Goal: Information Seeking & Learning: Learn about a topic

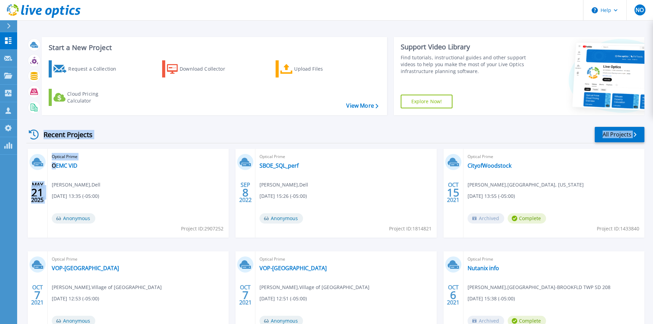
drag, startPoint x: 57, startPoint y: 171, endPoint x: 190, endPoint y: 139, distance: 136.1
click at [190, 139] on div "Recent Projects All Projects MAY 21 2025 Optical Prime OEMC VID Brittany Miriki…" at bounding box center [335, 240] width 618 height 239
click at [189, 135] on div "Recent Projects All Projects" at bounding box center [335, 134] width 618 height 17
click at [67, 164] on link "OEMC VID" at bounding box center [65, 165] width 26 height 7
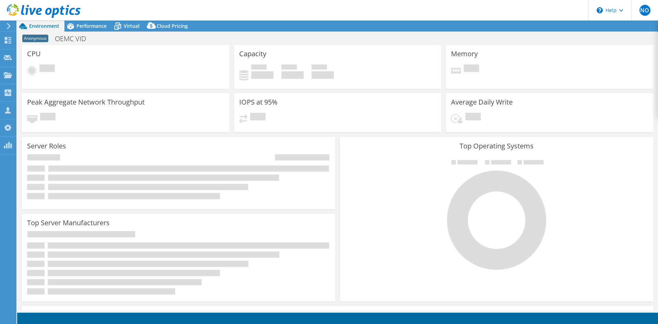
select select "USD"
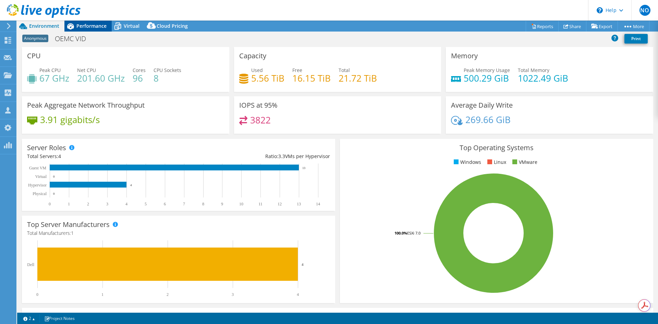
drag, startPoint x: 86, startPoint y: 27, endPoint x: 96, endPoint y: 27, distance: 9.6
click at [86, 27] on span "Performance" at bounding box center [91, 26] width 30 height 7
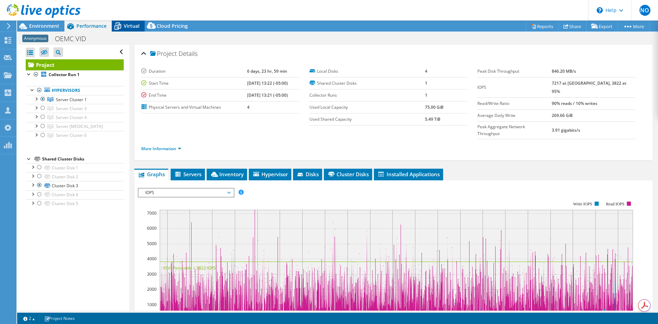
click at [117, 28] on icon at bounding box center [117, 26] width 7 height 5
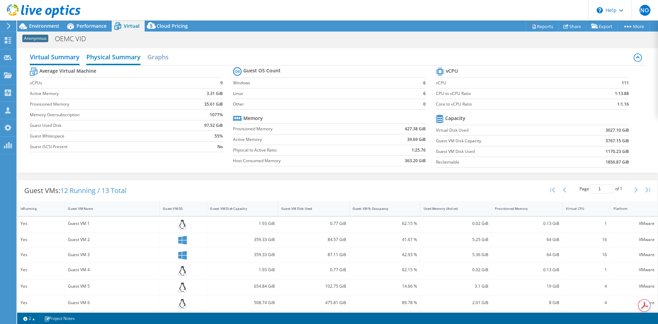
click at [111, 59] on h2 "Physical Summary" at bounding box center [113, 57] width 54 height 15
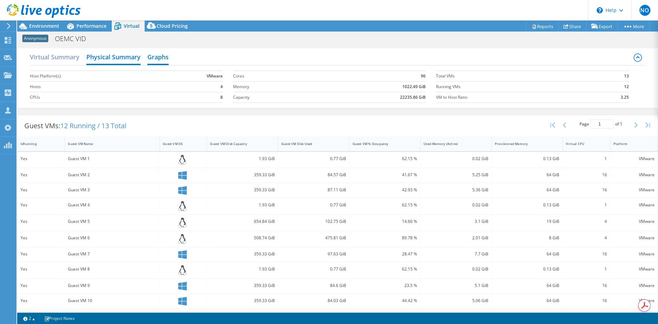
click at [160, 57] on h2 "Graphs" at bounding box center [157, 57] width 21 height 15
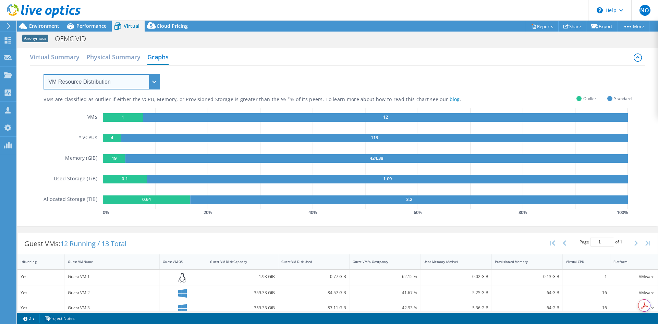
click at [94, 88] on select "VM Resource Distribution Provisioning Contrast Over Provisioning" at bounding box center [102, 81] width 117 height 15
click at [210, 91] on div "VMs are classified as outlier if either the vCPU, Memory, or Provisioned Storag…" at bounding box center [338, 141] width 588 height 152
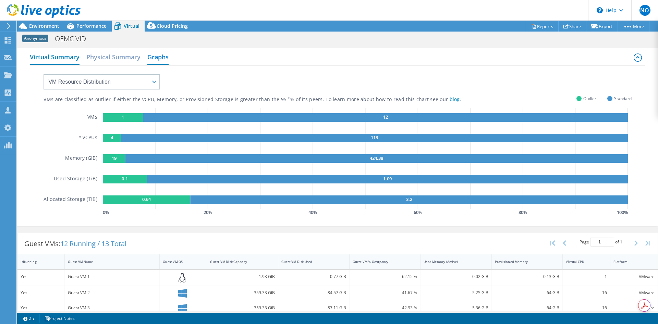
drag, startPoint x: 101, startPoint y: 57, endPoint x: 66, endPoint y: 54, distance: 34.7
click at [100, 57] on h2 "Physical Summary" at bounding box center [113, 57] width 54 height 14
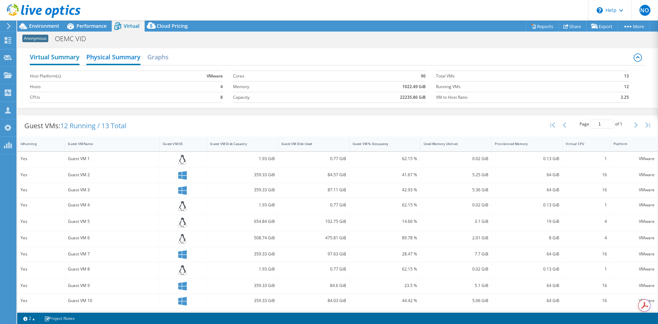
click at [51, 56] on h2 "Virtual Summary" at bounding box center [55, 57] width 50 height 15
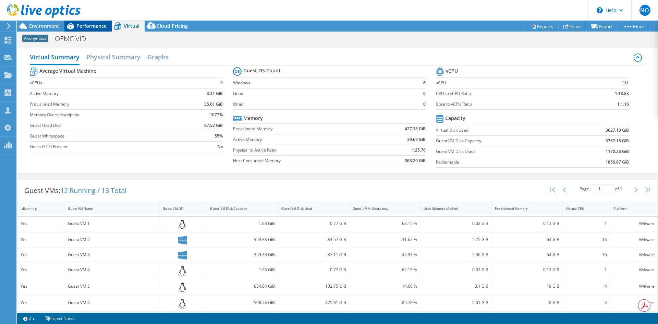
click at [86, 27] on span "Performance" at bounding box center [91, 26] width 30 height 7
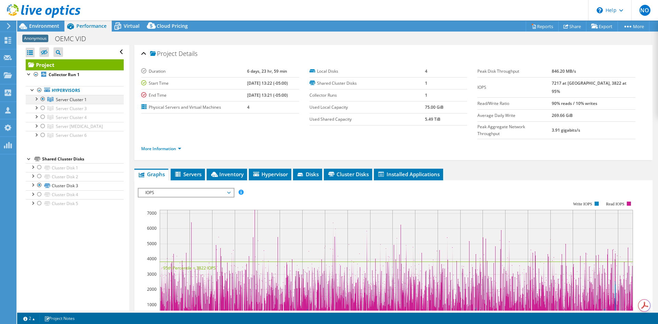
click at [35, 97] on div at bounding box center [36, 98] width 7 height 7
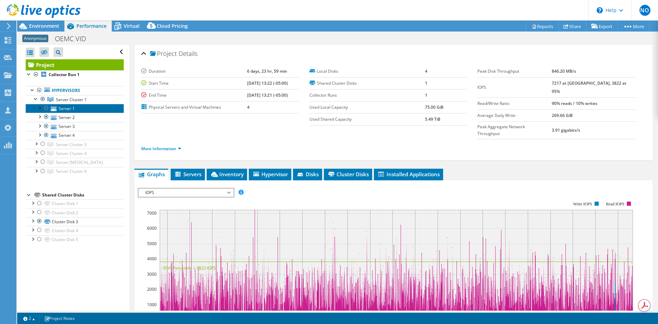
click at [59, 108] on link "Server 1" at bounding box center [75, 108] width 98 height 9
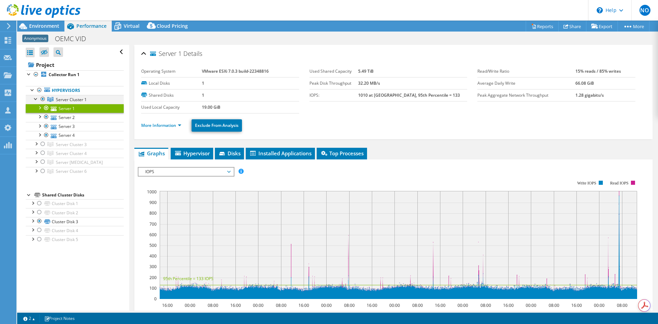
click at [36, 100] on div at bounding box center [36, 98] width 7 height 7
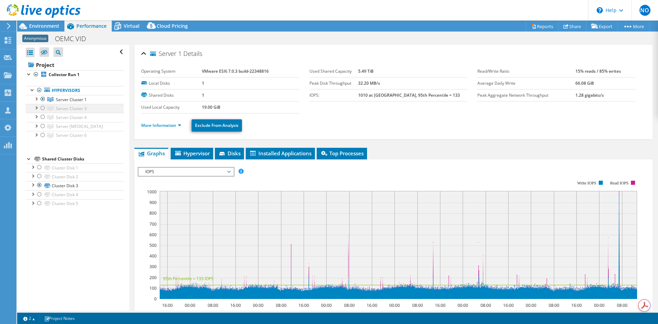
click at [36, 107] on div at bounding box center [36, 107] width 7 height 7
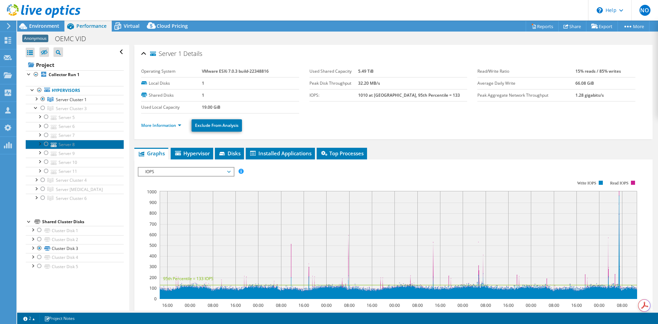
click at [63, 140] on link "Server 8" at bounding box center [75, 144] width 98 height 9
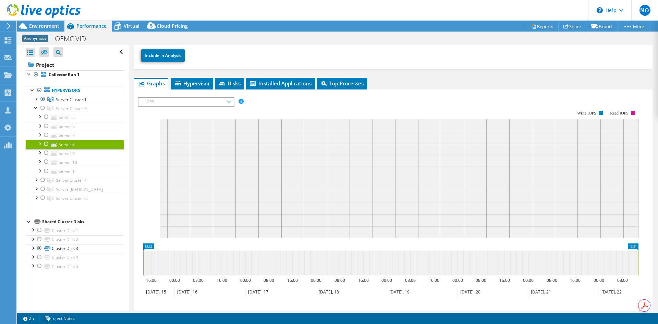
scroll to position [34, 0]
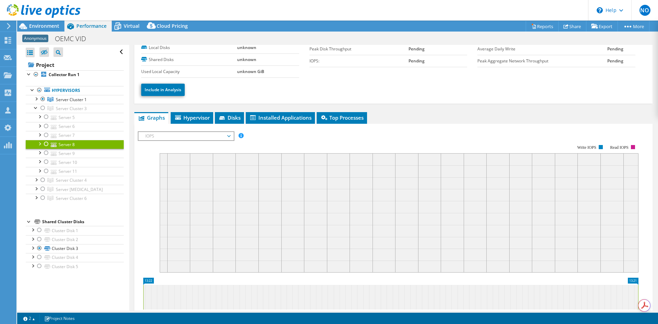
click at [229, 136] on span "IOPS" at bounding box center [186, 136] width 88 height 8
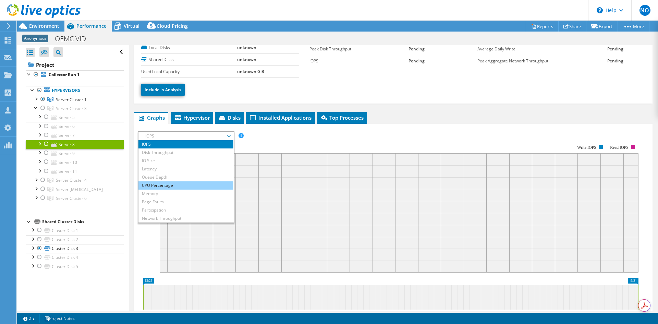
click at [183, 184] on li "CPU Percentage" at bounding box center [185, 185] width 95 height 8
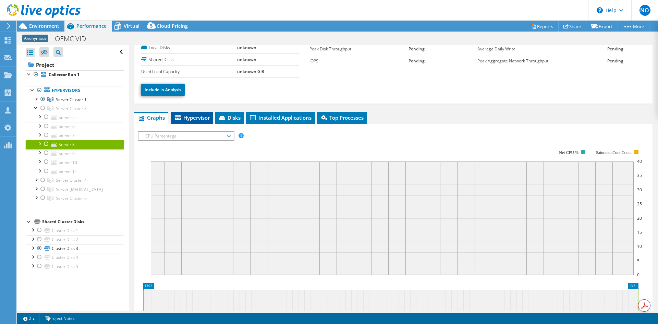
click at [193, 119] on span "Hypervisor" at bounding box center [192, 117] width 36 height 7
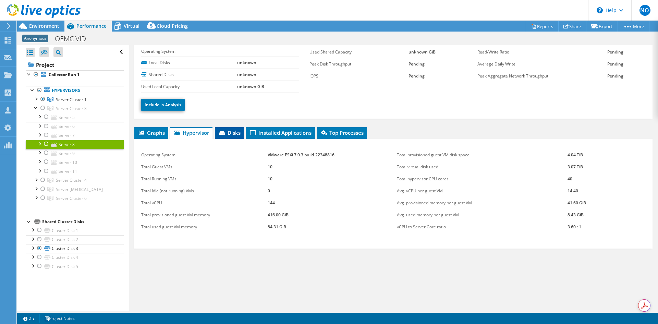
click at [227, 132] on span "Disks" at bounding box center [229, 132] width 22 height 7
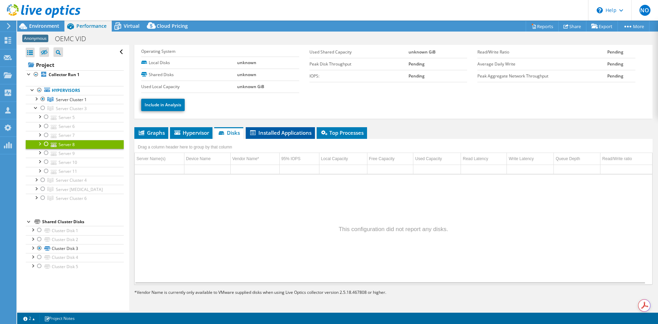
click at [268, 132] on span "Installed Applications" at bounding box center [280, 132] width 62 height 7
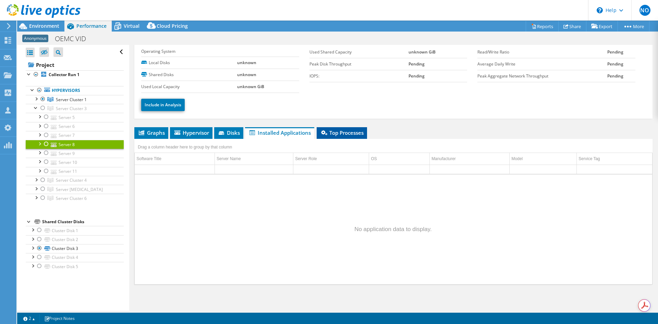
click at [331, 135] on span "Top Processes" at bounding box center [342, 132] width 44 height 7
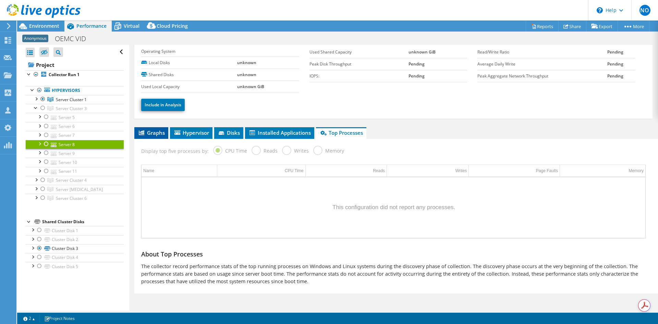
click at [159, 135] on span "Graphs" at bounding box center [151, 132] width 27 height 7
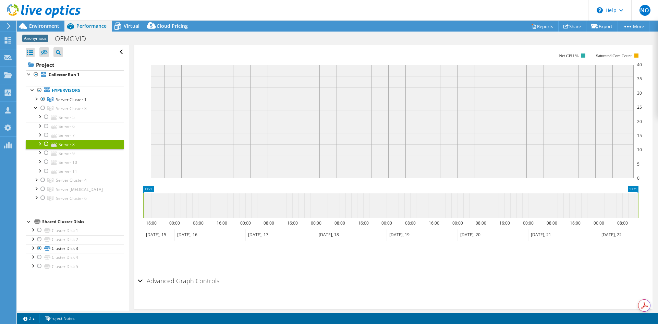
scroll to position [137, 0]
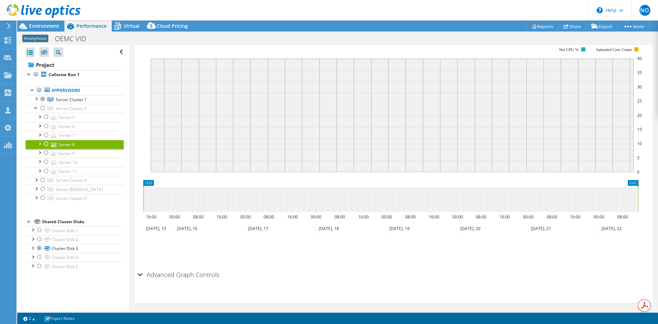
click at [197, 273] on h2 "Advanced Graph Controls" at bounding box center [179, 275] width 82 height 14
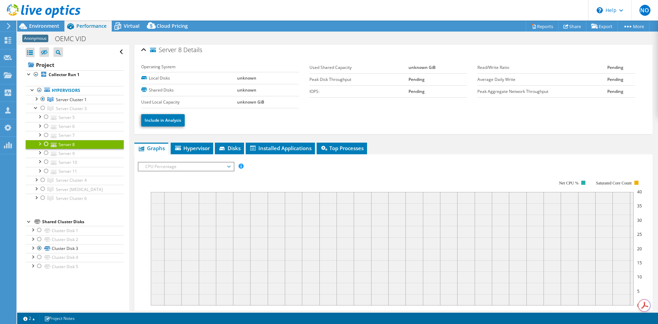
scroll to position [0, 0]
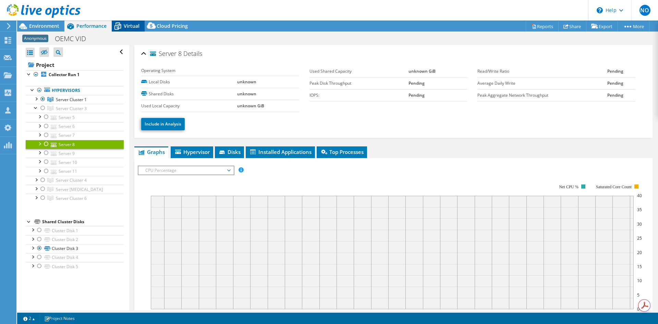
click at [121, 25] on icon at bounding box center [117, 26] width 7 height 5
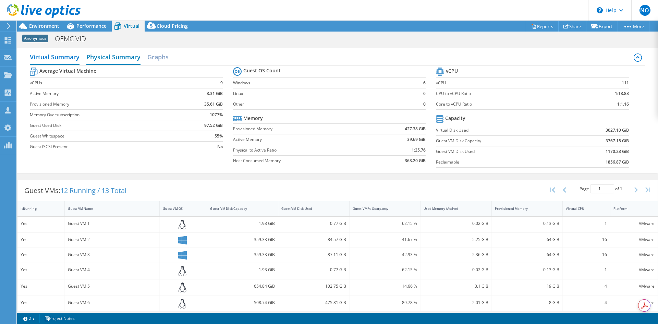
click at [106, 58] on h2 "Physical Summary" at bounding box center [113, 57] width 54 height 15
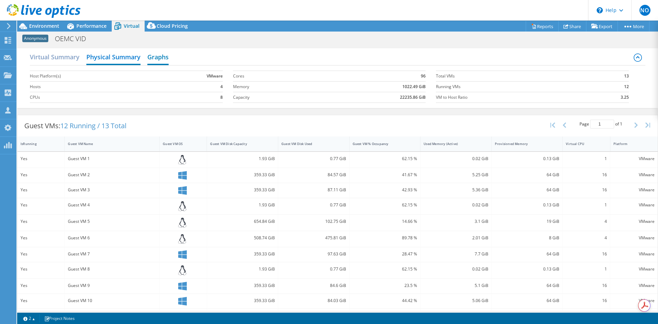
click at [158, 57] on h2 "Graphs" at bounding box center [157, 57] width 21 height 15
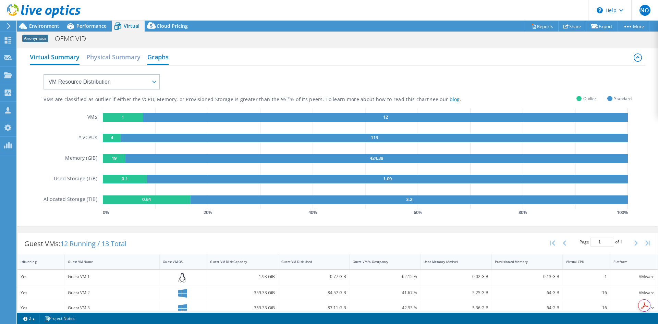
click at [62, 60] on h2 "Virtual Summary" at bounding box center [55, 57] width 50 height 15
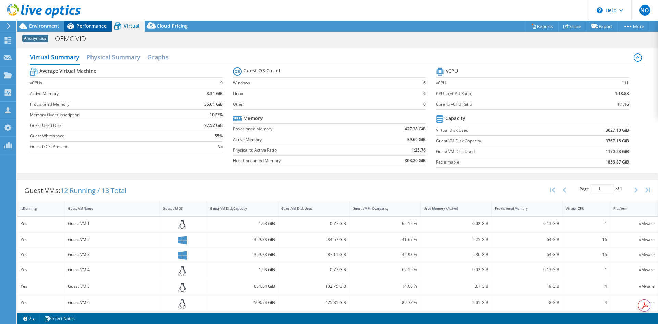
click at [84, 28] on span "Performance" at bounding box center [91, 26] width 30 height 7
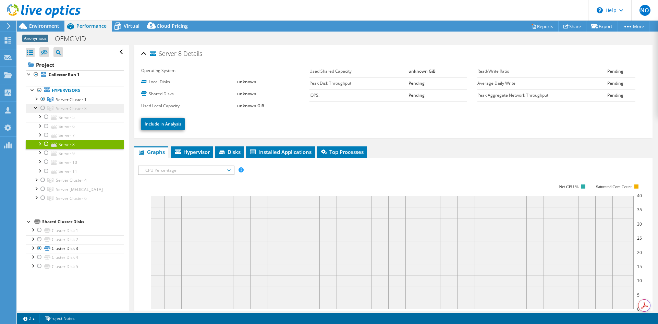
click at [58, 109] on span "Server Cluster 3" at bounding box center [71, 109] width 31 height 6
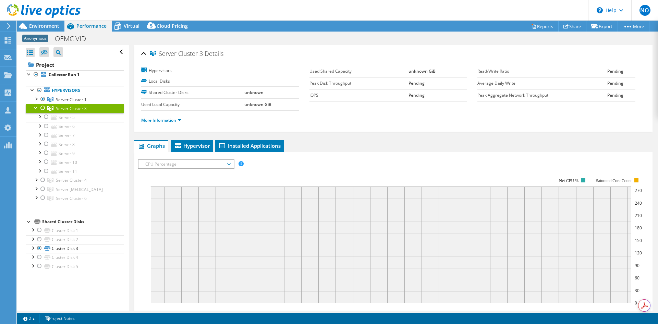
click at [43, 109] on div at bounding box center [42, 108] width 7 height 8
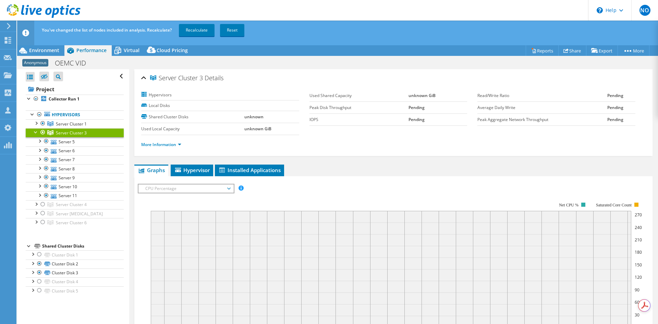
click at [340, 200] on rect at bounding box center [396, 261] width 491 height 137
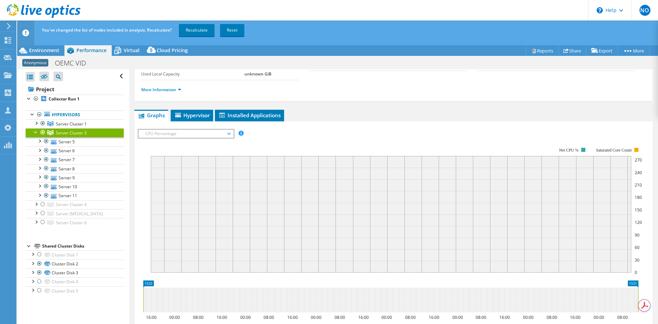
scroll to position [69, 0]
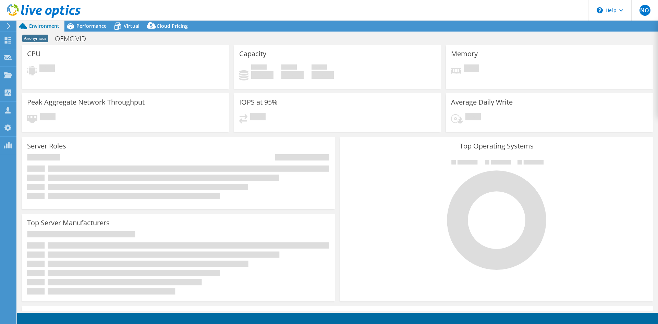
select select "USD"
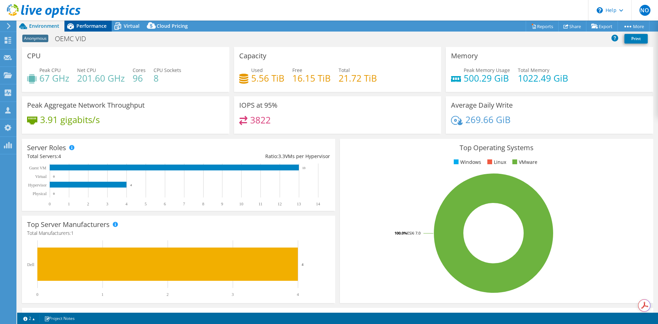
click at [87, 28] on span "Performance" at bounding box center [91, 26] width 30 height 7
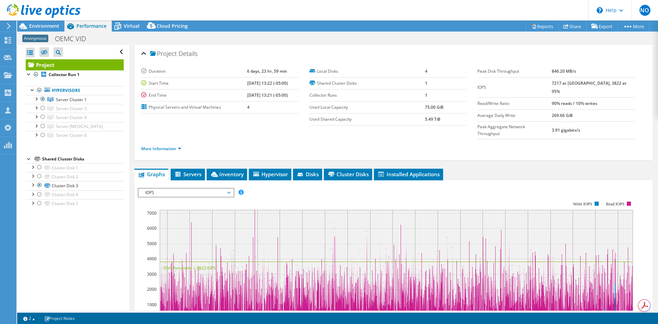
click at [200, 188] on span "IOPS" at bounding box center [186, 192] width 88 height 8
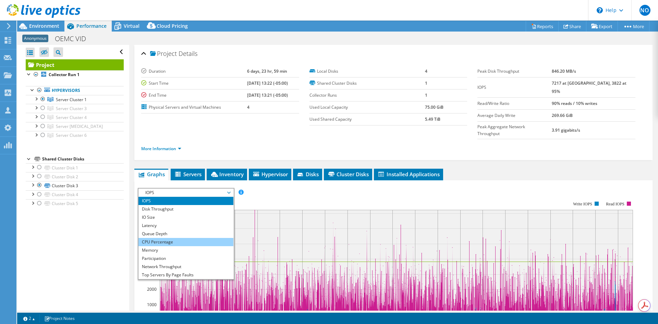
click at [176, 238] on li "CPU Percentage" at bounding box center [185, 242] width 95 height 8
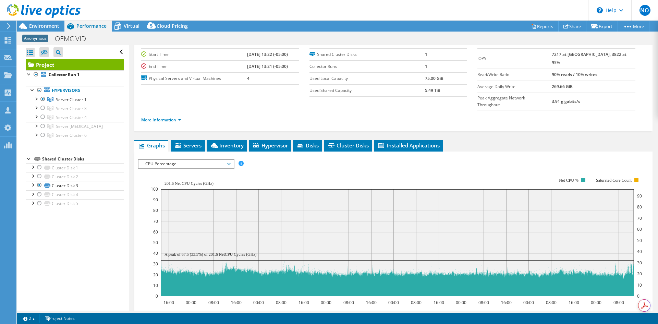
scroll to position [34, 0]
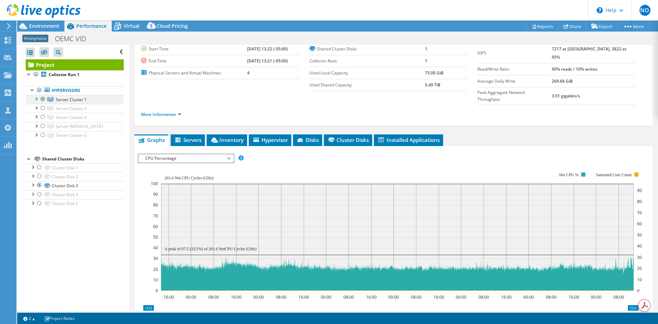
click at [37, 99] on div at bounding box center [36, 98] width 7 height 7
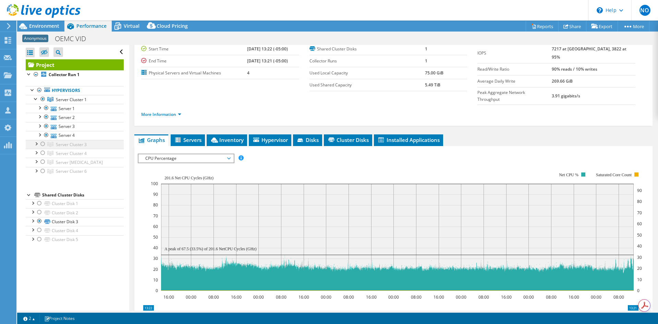
click at [42, 145] on div at bounding box center [42, 144] width 7 height 8
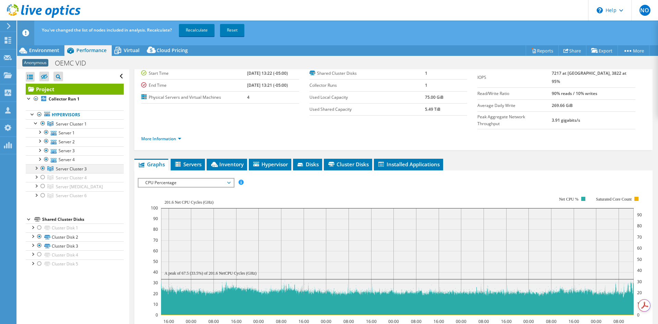
click at [36, 169] on div at bounding box center [36, 167] width 7 height 7
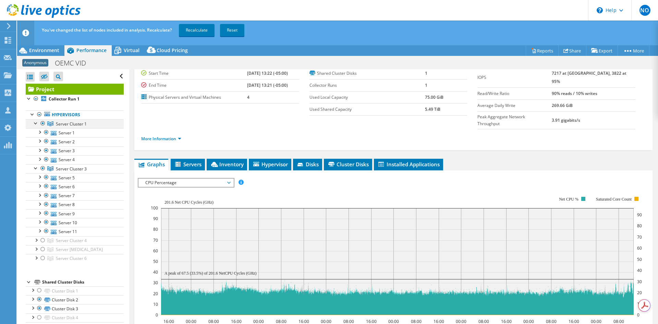
click at [43, 123] on div at bounding box center [42, 123] width 7 height 8
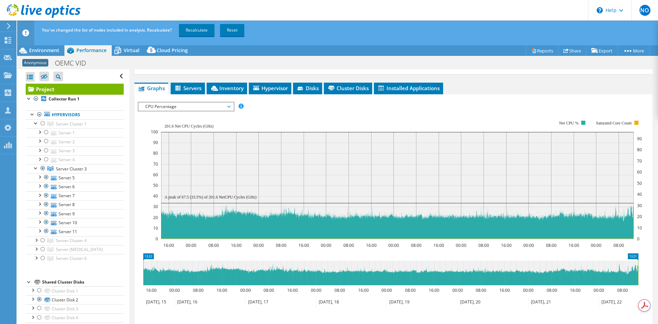
scroll to position [103, 0]
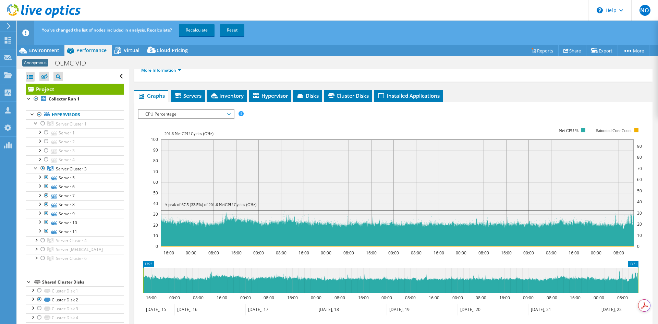
click at [226, 110] on span "CPU Percentage" at bounding box center [186, 114] width 88 height 8
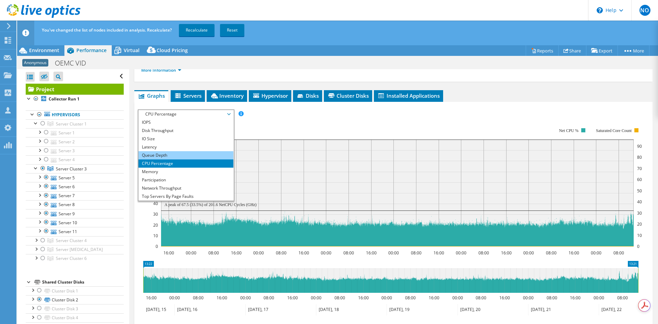
click at [176, 151] on li "Queue Depth" at bounding box center [185, 155] width 95 height 8
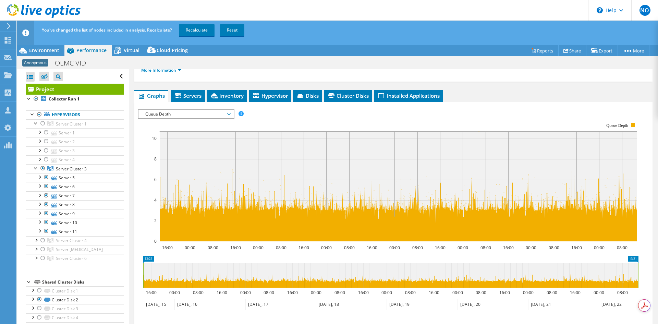
click at [229, 110] on span "Queue Depth" at bounding box center [186, 114] width 88 height 8
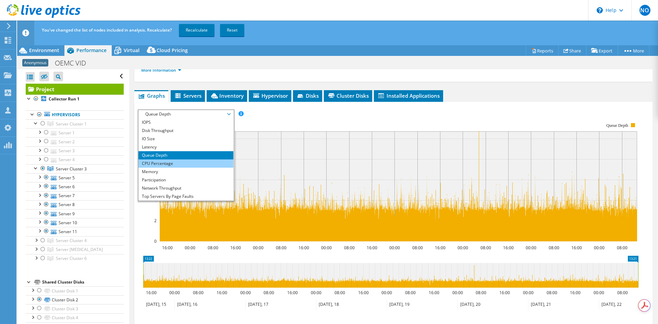
click at [175, 159] on li "CPU Percentage" at bounding box center [185, 163] width 95 height 8
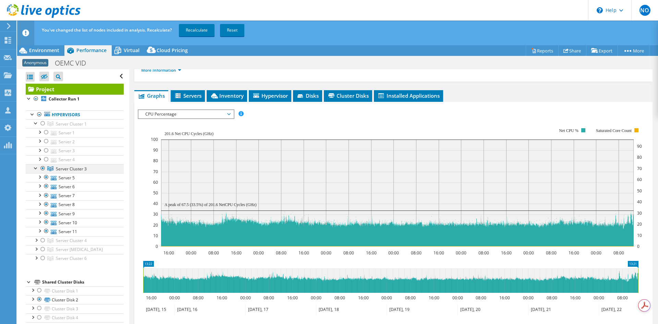
click at [43, 168] on div at bounding box center [42, 168] width 7 height 8
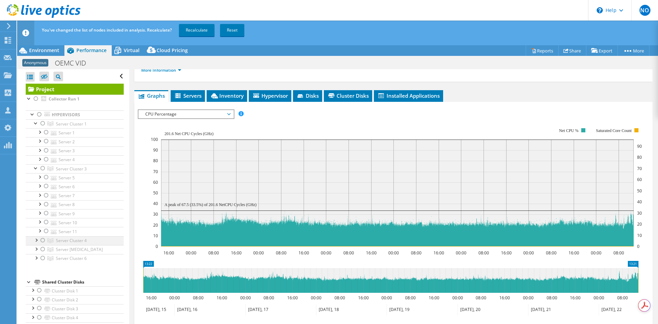
click at [34, 242] on div at bounding box center [36, 239] width 7 height 7
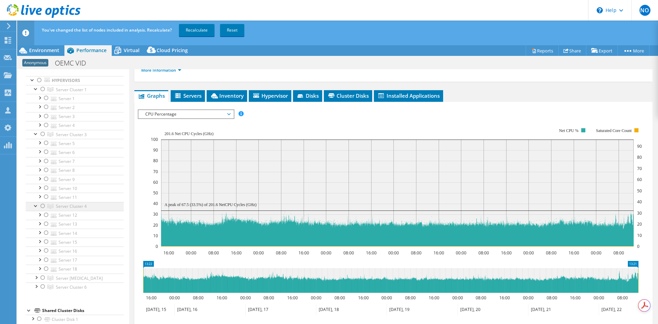
click at [43, 206] on div at bounding box center [42, 206] width 7 height 8
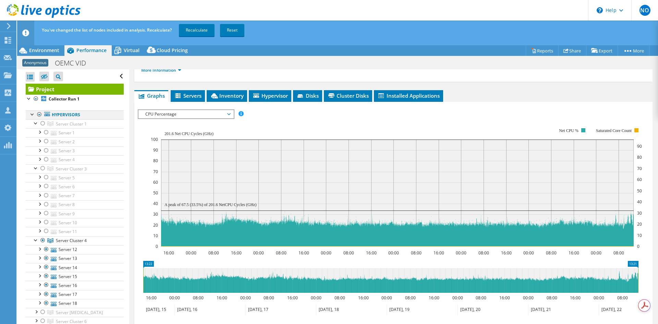
click at [40, 113] on div at bounding box center [39, 114] width 7 height 8
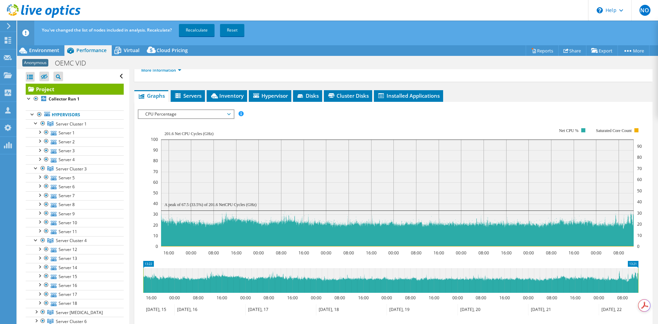
scroll to position [34, 0]
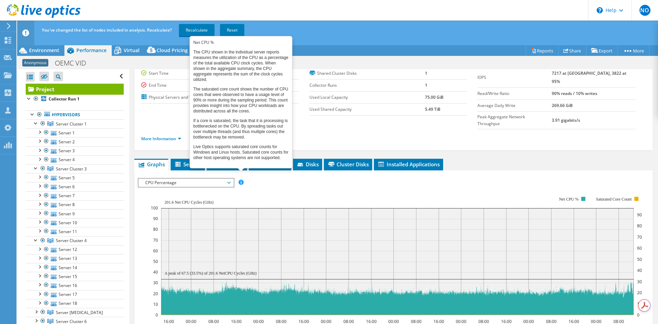
click at [240, 180] on span at bounding box center [241, 182] width 5 height 5
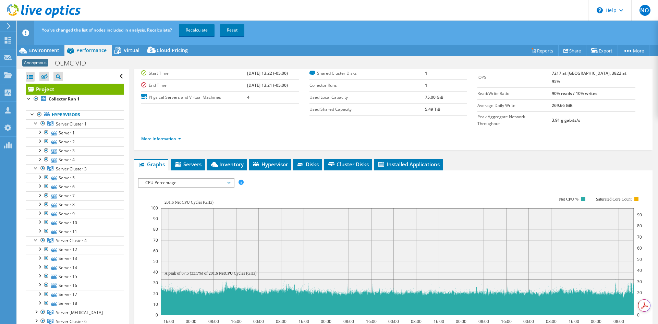
click at [256, 178] on div "IOPS Disk Throughput IO Size Latency Queue Depth CPU Percentage Memory Page Fau…" at bounding box center [393, 182] width 511 height 9
click at [225, 179] on span "CPU Percentage" at bounding box center [186, 183] width 88 height 8
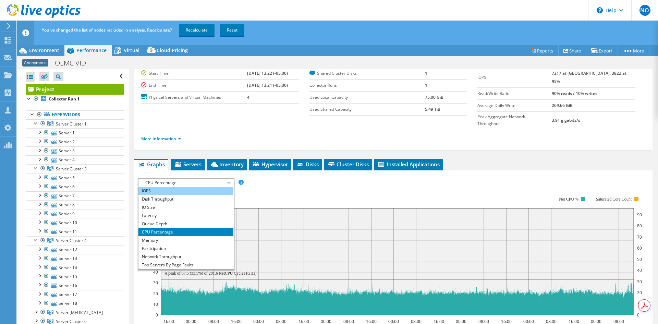
click at [178, 187] on li "IOPS" at bounding box center [185, 191] width 95 height 8
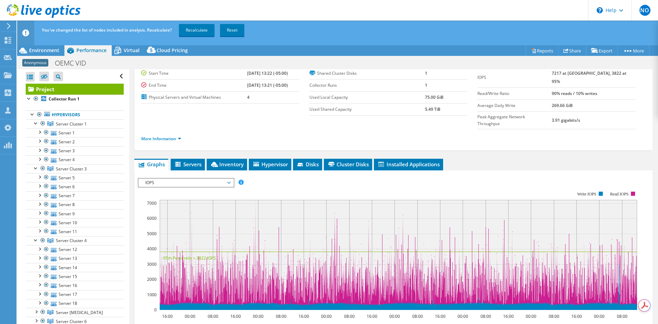
click at [229, 179] on span "IOPS" at bounding box center [186, 183] width 88 height 8
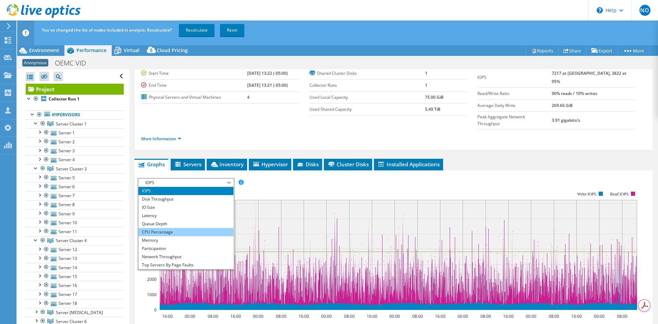
click at [175, 228] on li "CPU Percentage" at bounding box center [185, 232] width 95 height 8
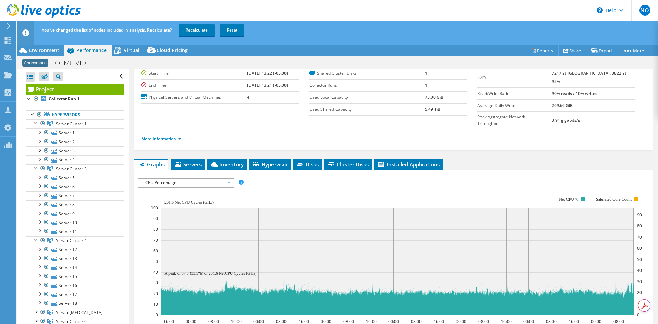
click at [301, 187] on rect at bounding box center [396, 255] width 491 height 137
click at [38, 114] on div at bounding box center [39, 114] width 7 height 8
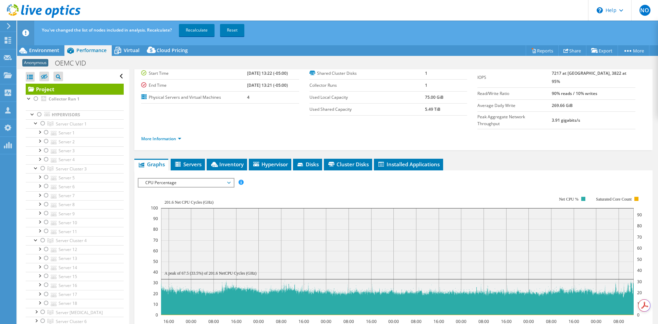
scroll to position [0, 0]
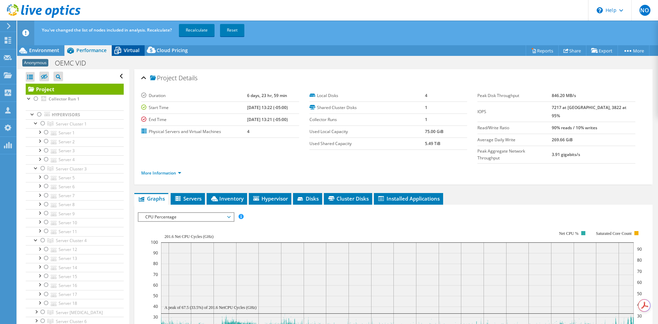
click at [128, 54] on div "Virtual" at bounding box center [128, 50] width 33 height 11
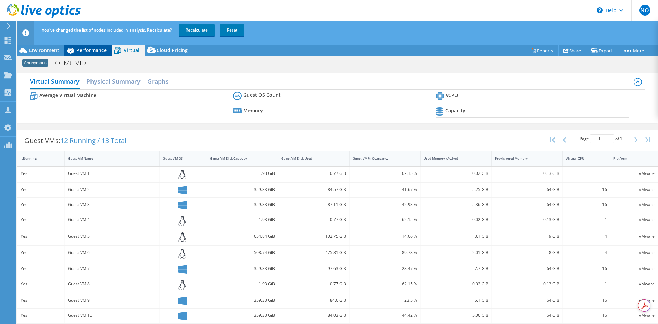
click at [94, 52] on span "Performance" at bounding box center [91, 50] width 30 height 7
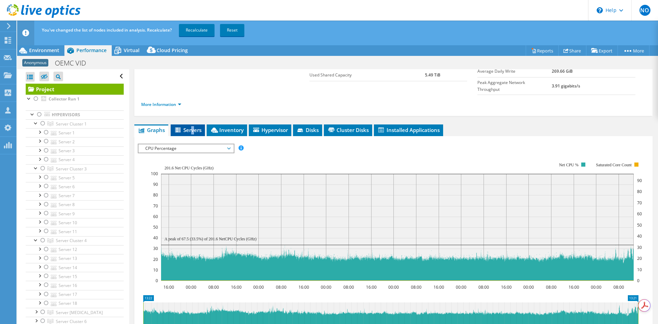
click at [193, 126] on span "Servers" at bounding box center [187, 129] width 27 height 7
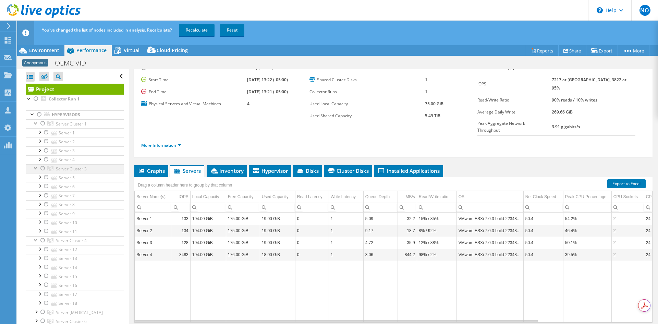
click at [41, 168] on div at bounding box center [42, 168] width 7 height 8
click at [167, 142] on link "More Information" at bounding box center [161, 145] width 40 height 6
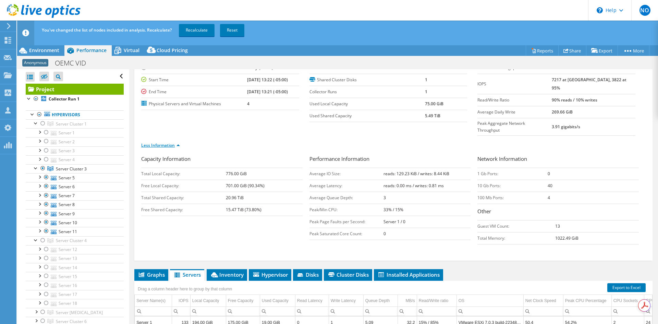
click at [167, 142] on link "Less Information" at bounding box center [160, 145] width 39 height 6
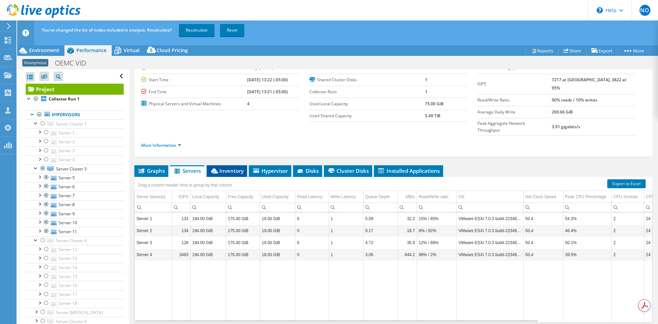
click at [217, 168] on icon at bounding box center [214, 170] width 7 height 5
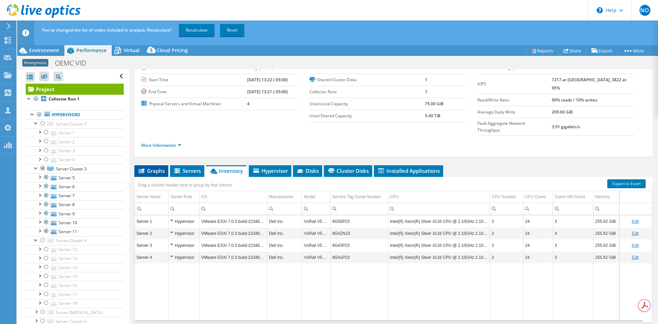
click at [155, 167] on span "Graphs" at bounding box center [151, 170] width 27 height 7
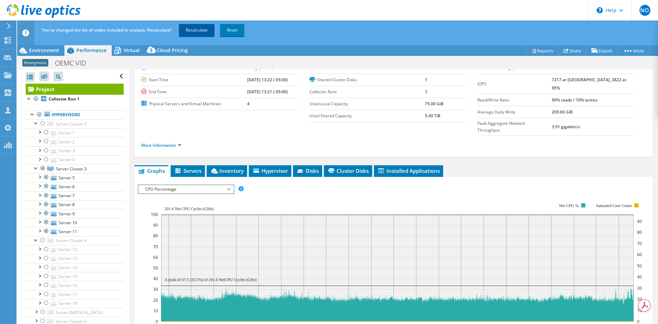
click at [200, 32] on link "Recalculate" at bounding box center [197, 30] width 36 height 12
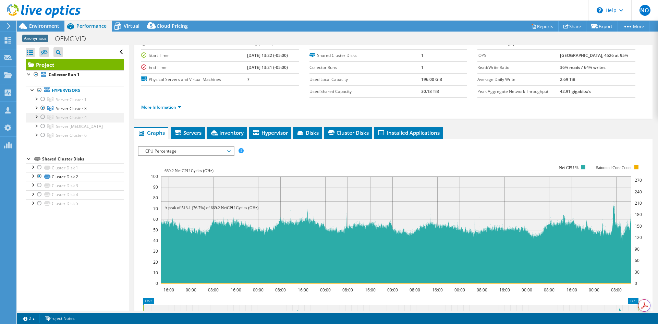
click at [41, 117] on div at bounding box center [42, 117] width 7 height 8
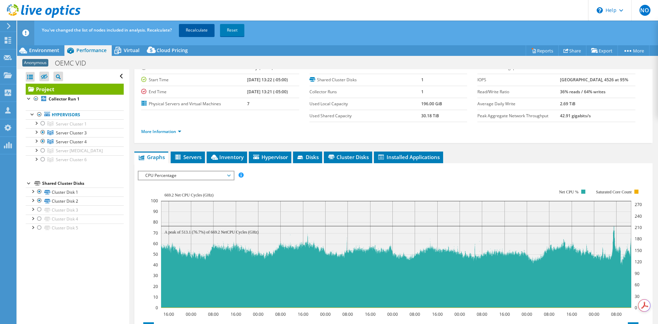
click at [194, 30] on link "Recalculate" at bounding box center [197, 30] width 36 height 12
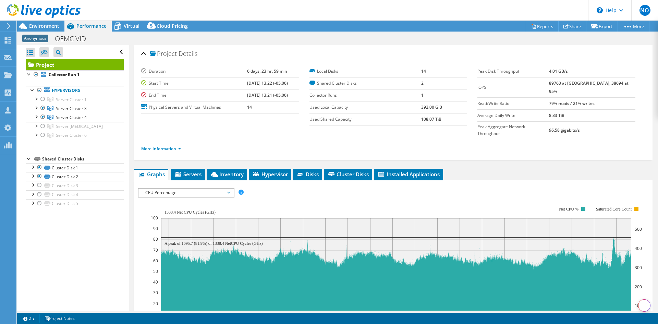
select select "USD"
click at [166, 146] on link "More Information" at bounding box center [161, 149] width 40 height 6
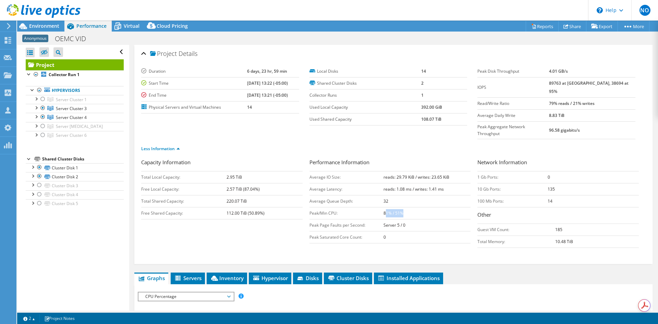
drag, startPoint x: 385, startPoint y: 201, endPoint x: 406, endPoint y: 201, distance: 20.9
click at [405, 207] on td "81% / 51%" at bounding box center [426, 213] width 87 height 12
drag, startPoint x: 430, startPoint y: 205, endPoint x: 441, endPoint y: 206, distance: 11.3
click at [430, 205] on tbody "Average IO Size: reads: 29.79 KiB / writes: 23.65 KiB Average Latency: reads: 1…" at bounding box center [389, 207] width 161 height 72
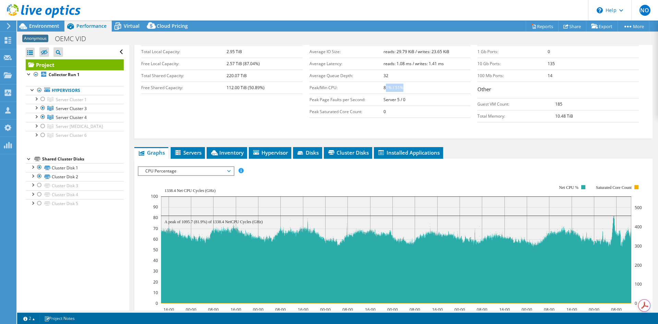
scroll to position [137, 0]
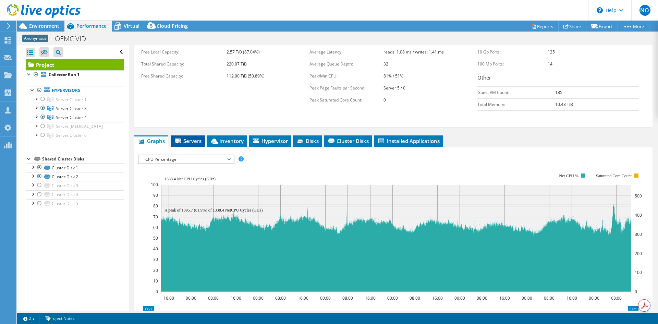
click at [196, 137] on span "Servers" at bounding box center [187, 140] width 27 height 7
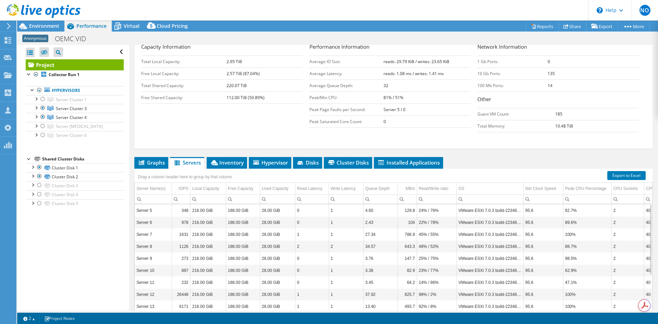
scroll to position [132, 0]
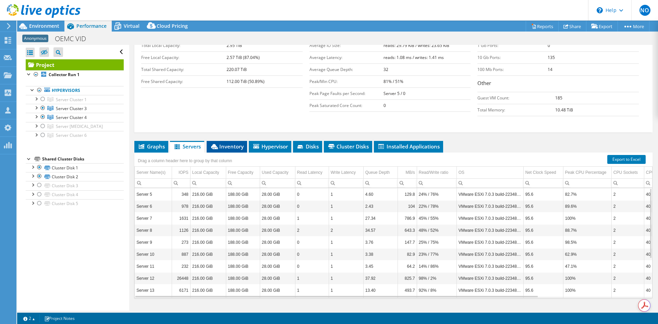
click at [229, 143] on span "Inventory" at bounding box center [227, 146] width 34 height 7
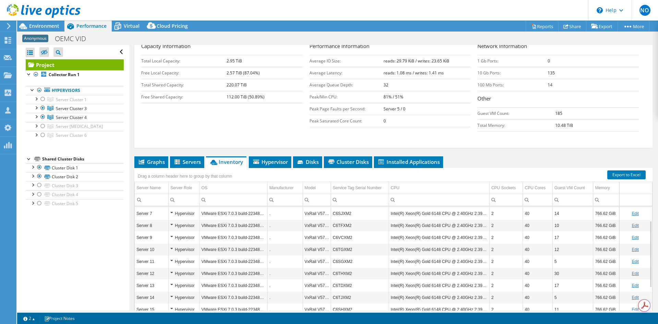
scroll to position [0, 0]
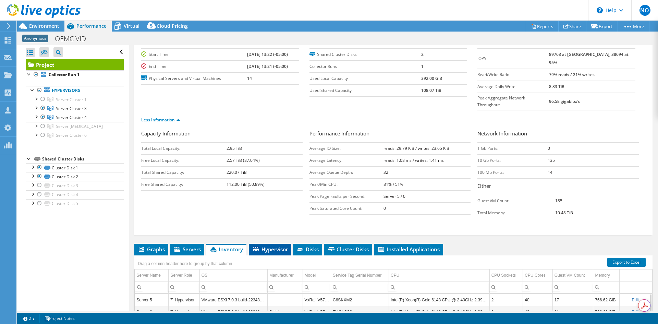
click at [278, 246] on span "Hypervisor" at bounding box center [270, 249] width 36 height 7
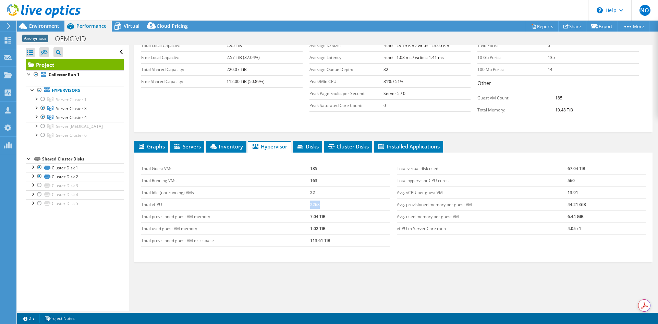
drag, startPoint x: 323, startPoint y: 192, endPoint x: 287, endPoint y: 193, distance: 35.7
click at [287, 198] on tr "Total vCPU 2268" at bounding box center [265, 204] width 249 height 12
click at [304, 145] on icon at bounding box center [300, 147] width 7 height 4
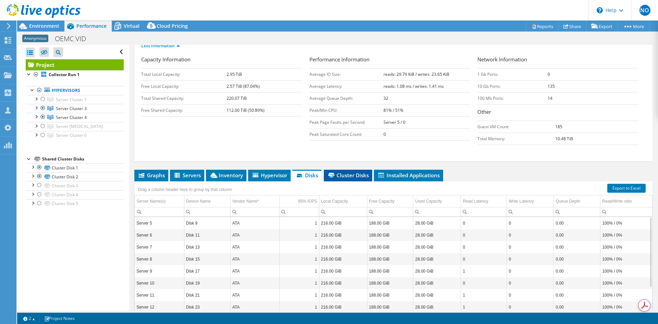
click at [358, 170] on li "Cluster Disks" at bounding box center [348, 176] width 48 height 12
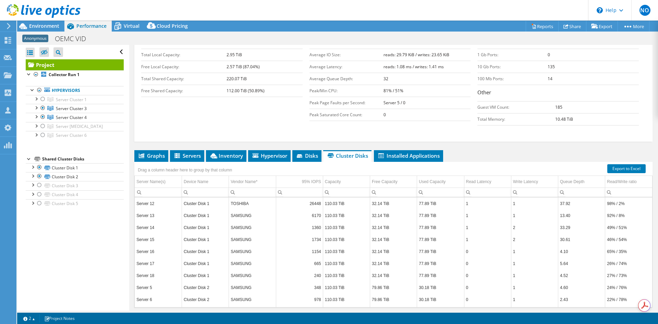
scroll to position [132, 0]
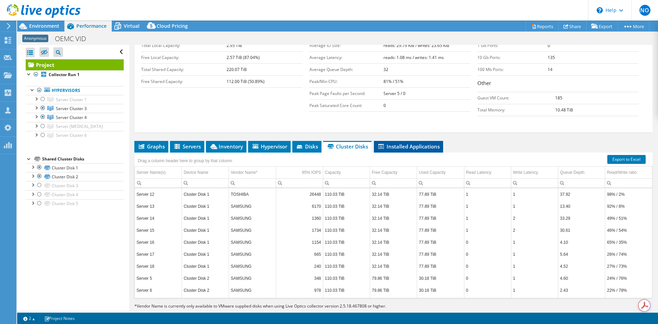
click at [412, 143] on span "Installed Applications" at bounding box center [408, 146] width 62 height 7
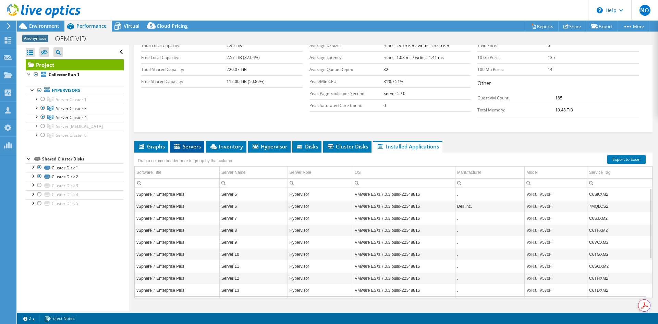
click at [200, 143] on span "Servers" at bounding box center [186, 146] width 27 height 7
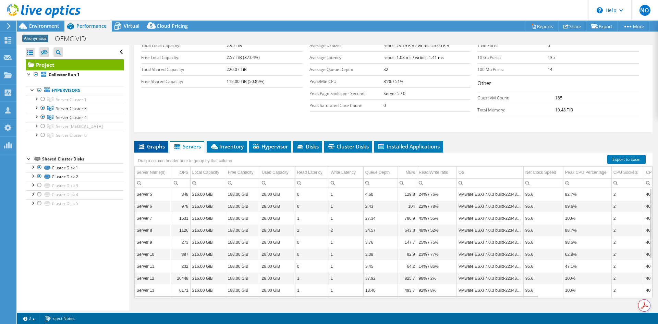
click at [159, 143] on span "Graphs" at bounding box center [151, 146] width 27 height 7
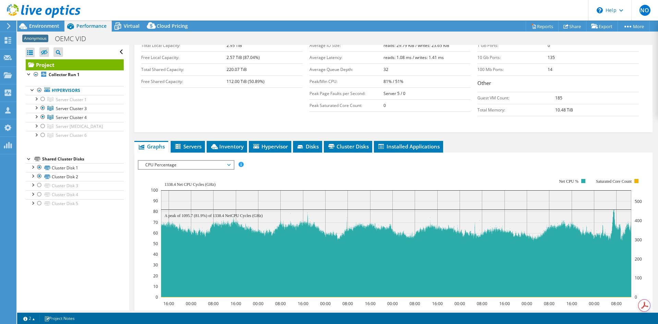
drag, startPoint x: 228, startPoint y: 169, endPoint x: 161, endPoint y: 169, distance: 67.2
click at [161, 169] on rect at bounding box center [396, 237] width 491 height 137
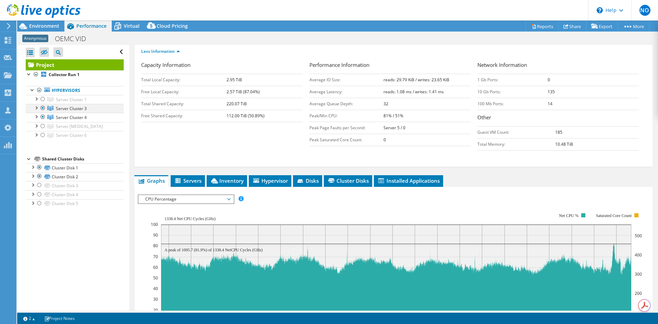
click at [44, 109] on div at bounding box center [42, 108] width 7 height 8
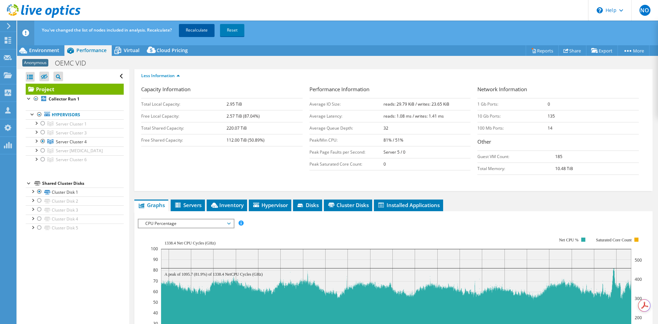
click at [198, 32] on link "Recalculate" at bounding box center [197, 30] width 36 height 12
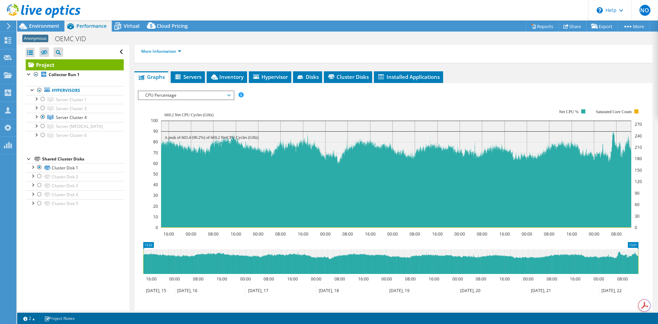
drag, startPoint x: 198, startPoint y: 122, endPoint x: 188, endPoint y: 125, distance: 10.9
click at [188, 135] on text "A peak of 603.4 (90.2%) of 669.2 NetCPU Cycles (GHz)" at bounding box center [211, 137] width 94 height 5
click at [279, 100] on rect at bounding box center [396, 168] width 491 height 137
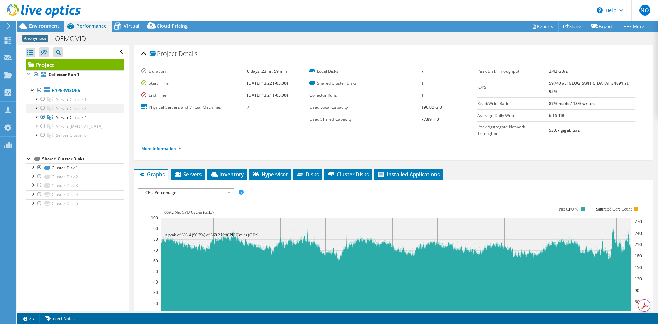
click at [37, 108] on div at bounding box center [36, 107] width 7 height 7
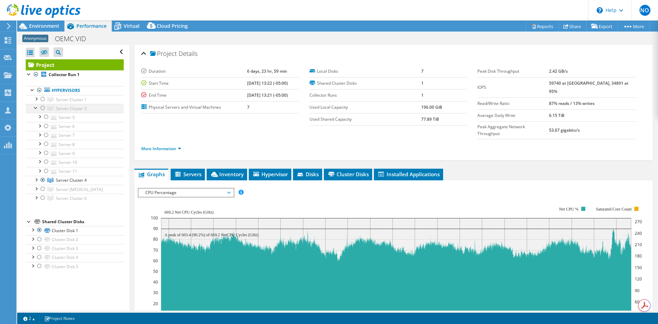
click at [37, 108] on div at bounding box center [36, 107] width 7 height 7
click at [41, 108] on div at bounding box center [42, 108] width 7 height 8
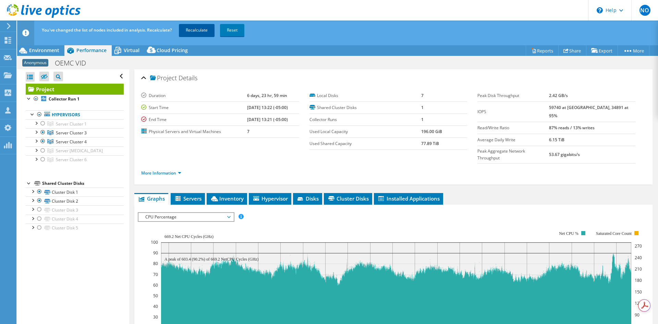
click at [185, 32] on link "Recalculate" at bounding box center [197, 30] width 36 height 12
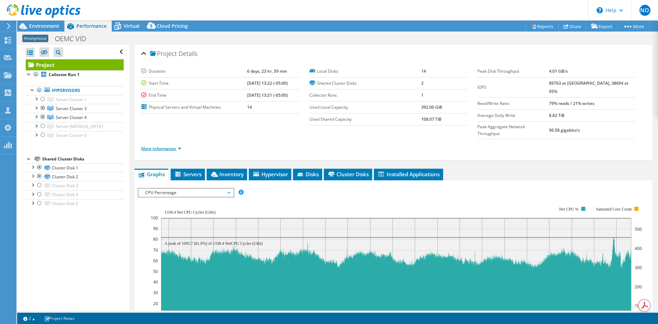
click at [166, 146] on link "More Information" at bounding box center [161, 149] width 40 height 6
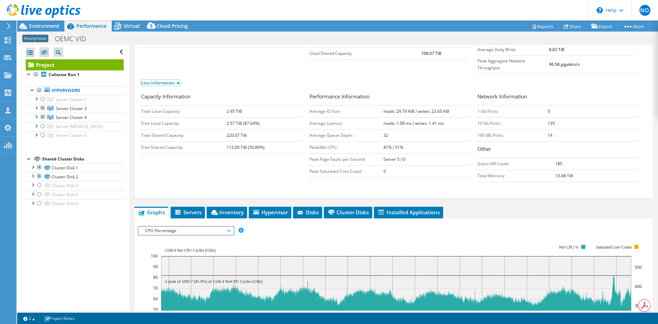
scroll to position [69, 0]
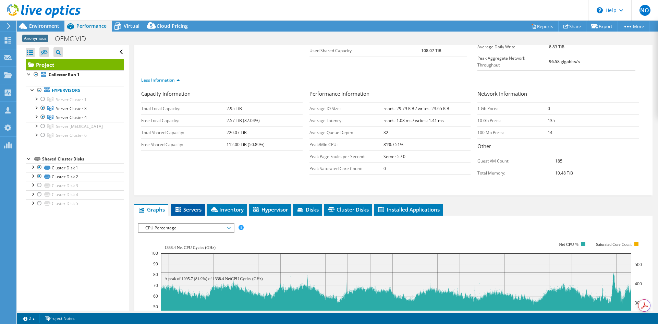
click at [197, 206] on span "Servers" at bounding box center [187, 209] width 27 height 7
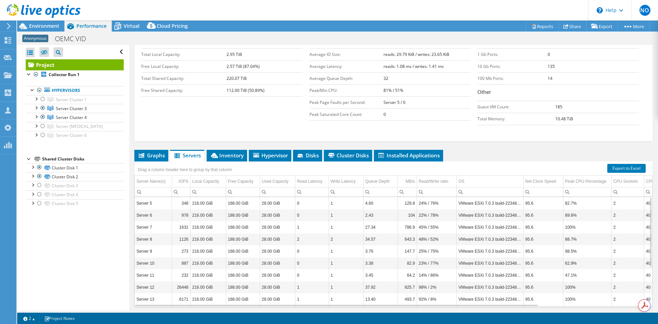
scroll to position [41, 0]
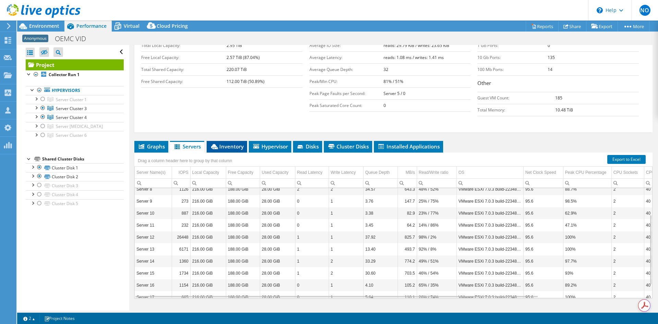
click at [227, 141] on li "Inventory" at bounding box center [227, 147] width 40 height 12
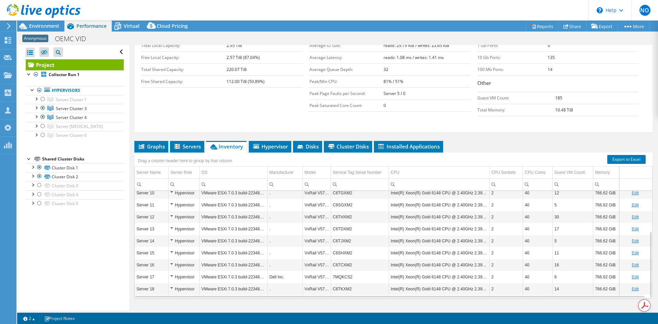
scroll to position [97, 0]
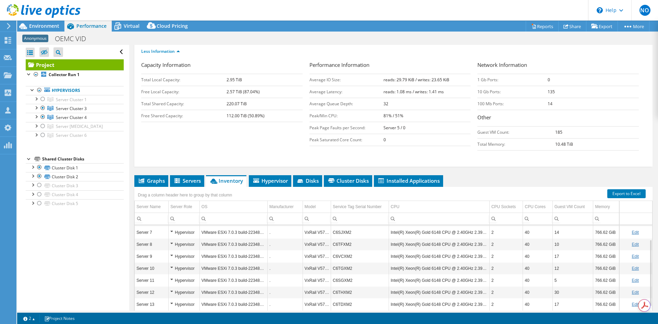
click at [431, 226] on td "Intel(R) Xeon(R) Gold 6148 CPU @ 2.40GHz 2.39 GHz" at bounding box center [439, 232] width 101 height 12
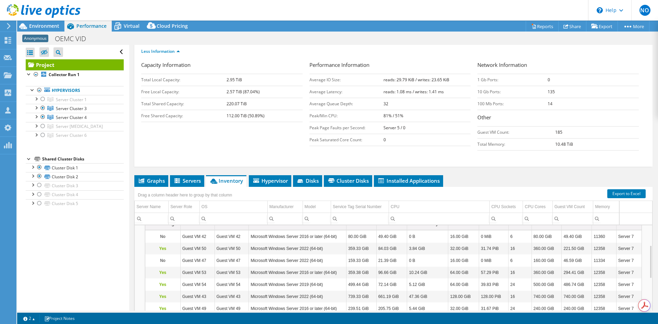
scroll to position [23, 0]
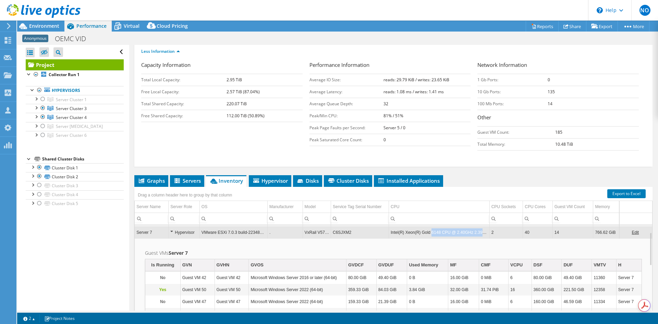
drag, startPoint x: 429, startPoint y: 220, endPoint x: 477, endPoint y: 222, distance: 48.0
click at [477, 226] on td "Intel(R) Xeon(R) Gold 6148 CPU @ 2.40GHz 2.39 GHz" at bounding box center [439, 232] width 101 height 12
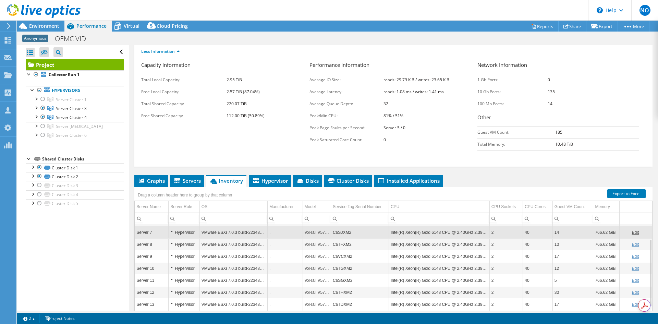
click at [446, 226] on td "Intel(R) Xeon(R) Gold 6148 CPU @ 2.40GHz 2.39 GHz" at bounding box center [439, 232] width 101 height 12
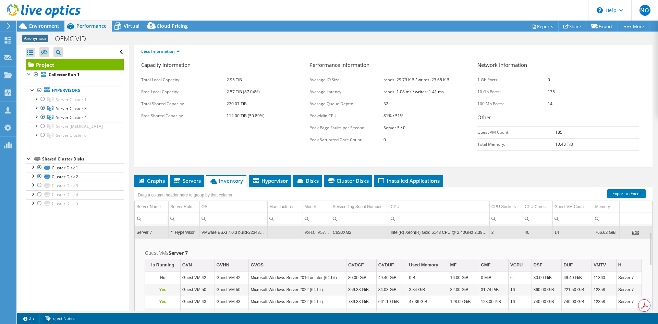
click at [148, 226] on td "Server 7" at bounding box center [152, 232] width 34 height 12
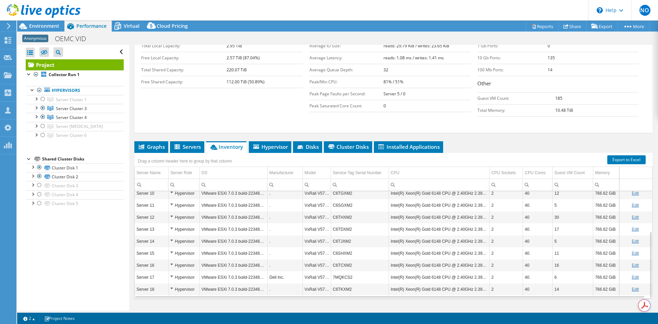
scroll to position [132, 0]
click at [42, 98] on div at bounding box center [42, 99] width 7 height 8
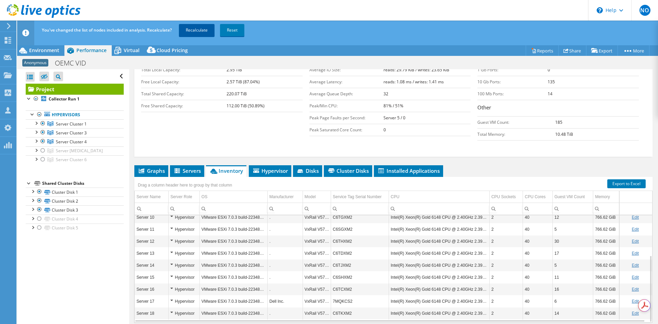
click at [201, 33] on link "Recalculate" at bounding box center [197, 30] width 36 height 12
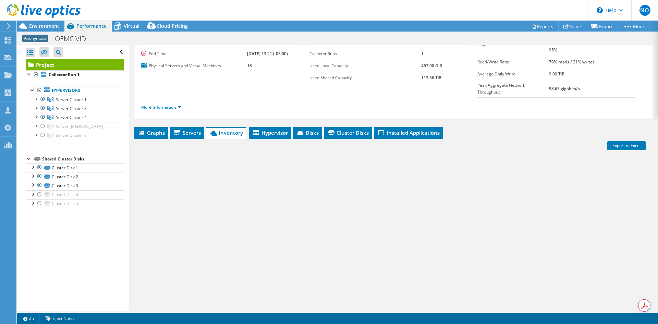
scroll to position [28, 0]
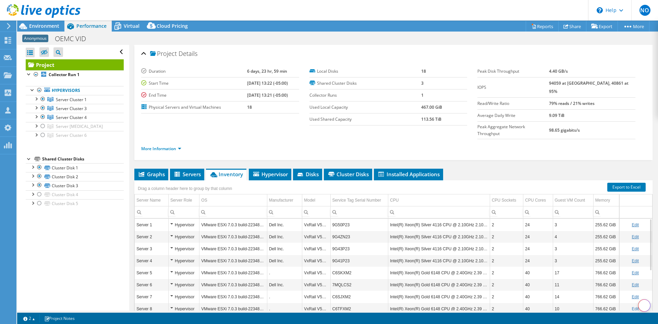
select select "USD"
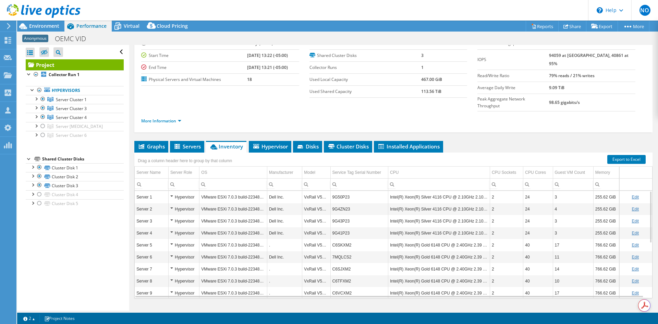
click at [156, 143] on span "Graphs" at bounding box center [151, 146] width 27 height 7
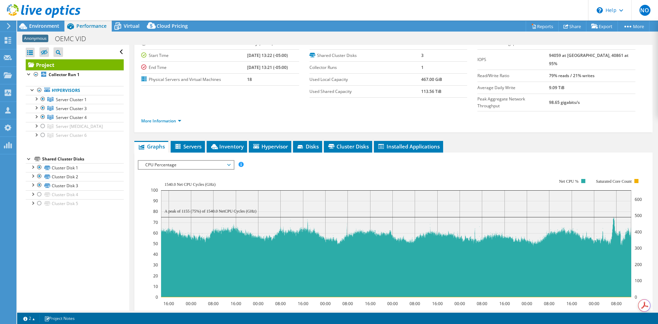
scroll to position [76, 0]
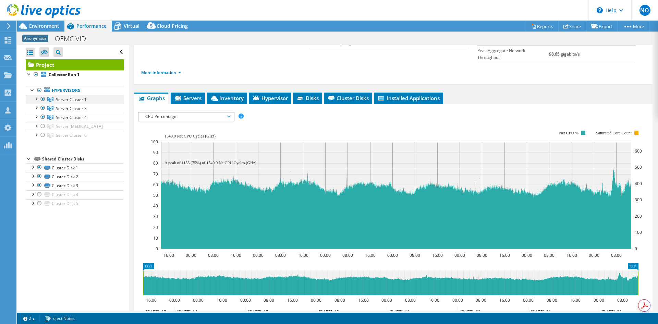
click at [36, 99] on div at bounding box center [36, 98] width 7 height 7
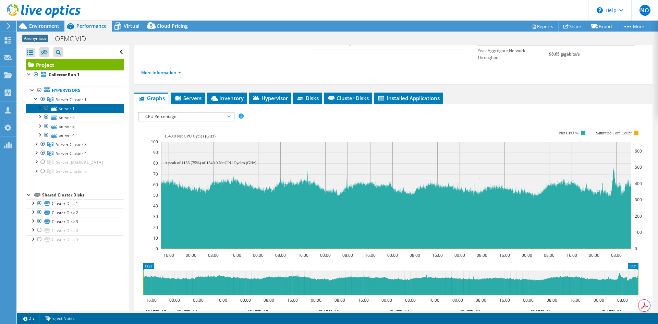
click at [68, 110] on link "Server 1" at bounding box center [75, 108] width 98 height 9
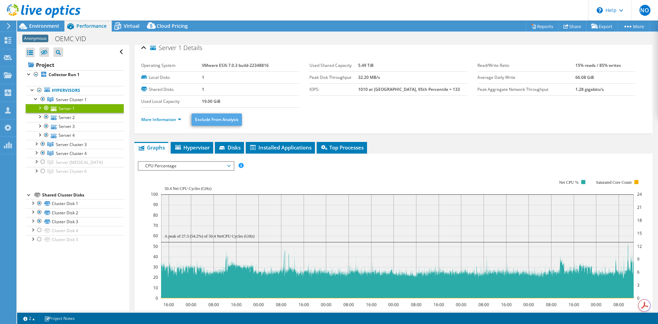
scroll to position [0, 0]
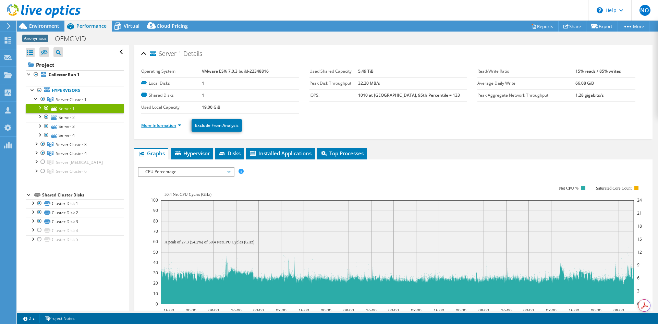
click at [162, 126] on link "More Information" at bounding box center [161, 125] width 40 height 6
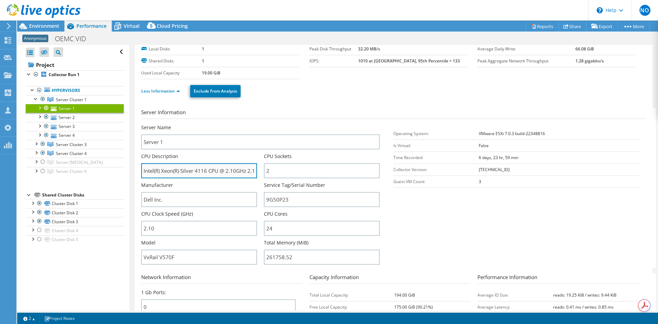
scroll to position [0, 16]
drag, startPoint x: 195, startPoint y: 171, endPoint x: 252, endPoint y: 173, distance: 57.6
click at [252, 173] on input "Intel(R) Xeon(R) Silver 4116 CPU @ 2.10GHz 2.10 GHz" at bounding box center [199, 170] width 116 height 15
click at [414, 219] on section "Server Information Server Name Server 1 CPU Description Intel(R) Xeon(R) Silver…" at bounding box center [395, 188] width 508 height 160
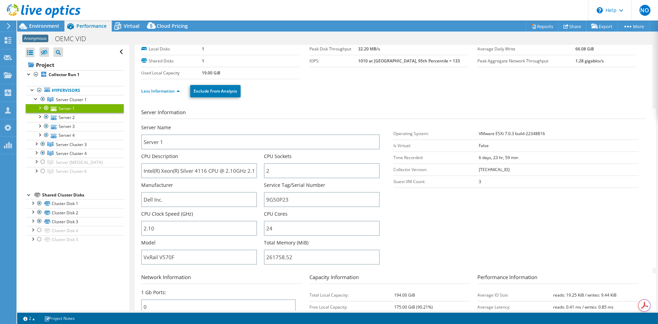
click at [337, 127] on div "Server Name Server 1" at bounding box center [260, 136] width 239 height 25
click at [457, 209] on section "Server Information Server Name Server 1 CPU Description Intel(R) Xeon(R) Silver…" at bounding box center [395, 188] width 508 height 160
click at [35, 100] on div at bounding box center [36, 98] width 7 height 7
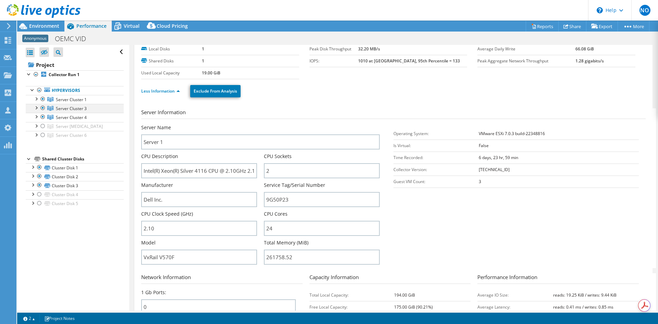
click at [43, 110] on div at bounding box center [42, 108] width 7 height 8
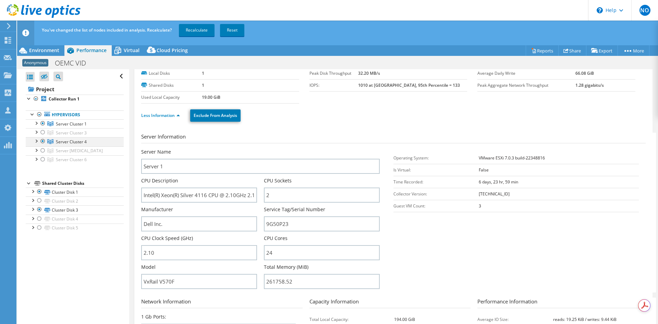
click at [42, 142] on div at bounding box center [42, 141] width 7 height 8
click at [47, 52] on span "Environment" at bounding box center [44, 50] width 30 height 7
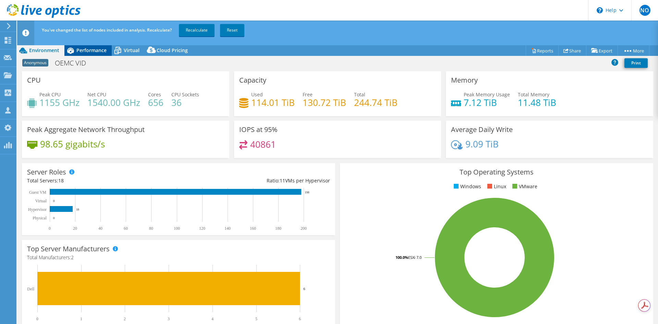
click at [84, 52] on span "Performance" at bounding box center [91, 50] width 30 height 7
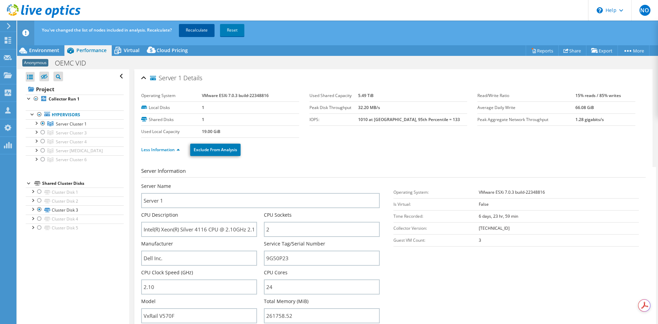
click at [191, 27] on link "Recalculate" at bounding box center [197, 30] width 36 height 12
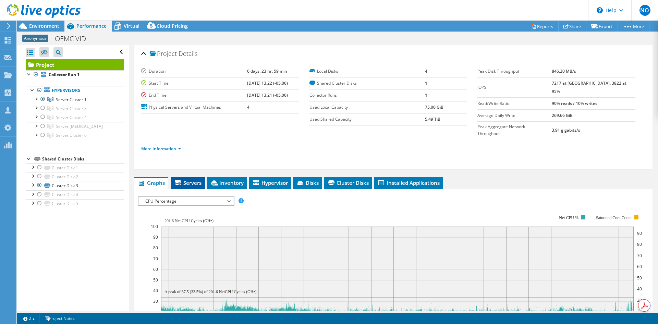
click at [192, 177] on li "Servers" at bounding box center [188, 183] width 34 height 12
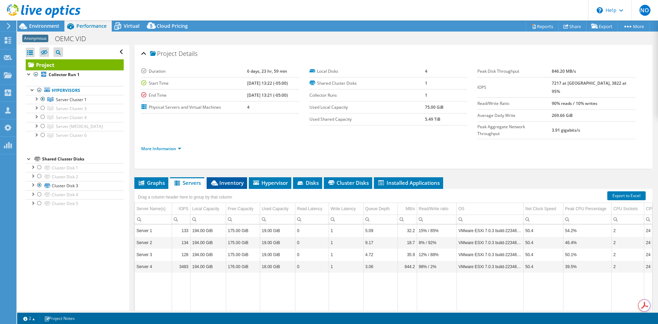
click at [231, 179] on span "Inventory" at bounding box center [227, 182] width 34 height 7
